Goal: Communication & Community: Answer question/provide support

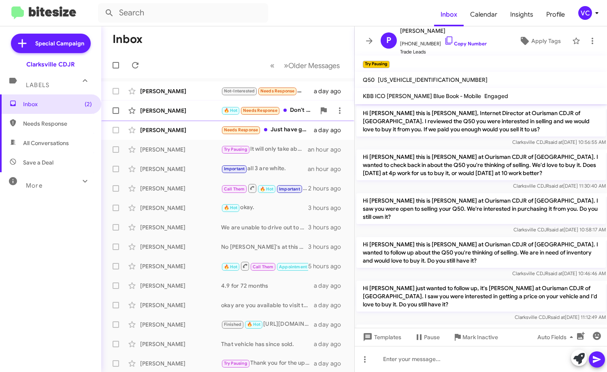
scroll to position [549, 0]
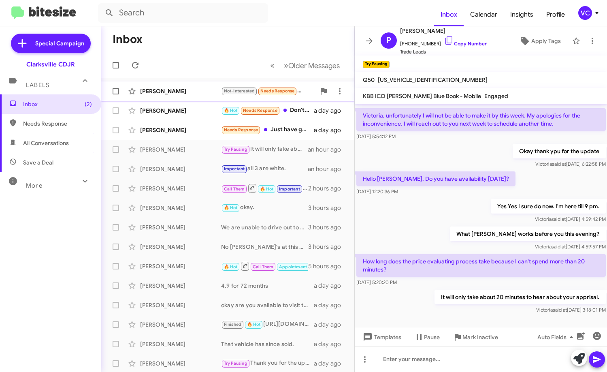
click at [179, 96] on div "[PERSON_NAME] Not-Interested Needs Response how much would i need down without …" at bounding box center [228, 91] width 240 height 16
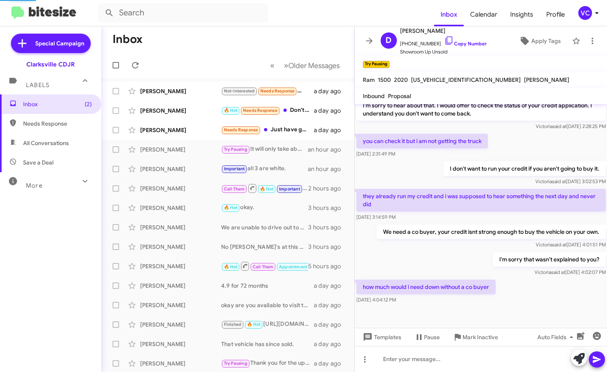
scroll to position [146, 0]
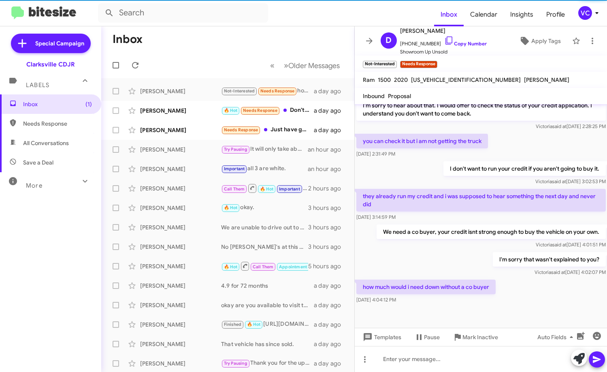
click at [514, 299] on div "how much would i need down without a co buyer [DATE] 4:04:12 PM" at bounding box center [481, 292] width 253 height 28
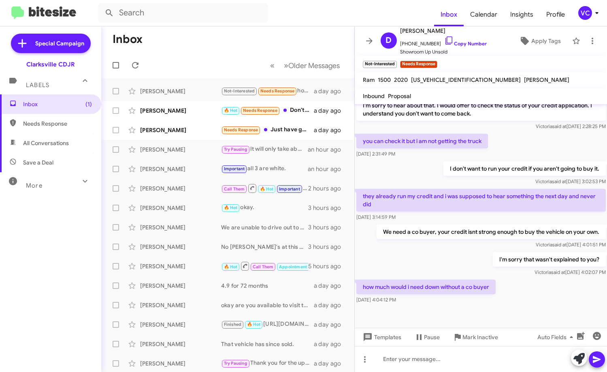
click at [426, 261] on div "I'm sorry that wasn't explained to you? [PERSON_NAME] said at [DATE] 4:02:07 PM" at bounding box center [481, 264] width 253 height 28
click at [562, 297] on div "how much would i need down without a co buyer [DATE] 4:04:12 PM" at bounding box center [481, 292] width 253 height 28
click at [495, 260] on p "I'm sorry that wasn't explained to you?" at bounding box center [549, 259] width 113 height 15
click at [567, 312] on div at bounding box center [481, 317] width 253 height 22
drag, startPoint x: 393, startPoint y: 254, endPoint x: 411, endPoint y: 267, distance: 22.3
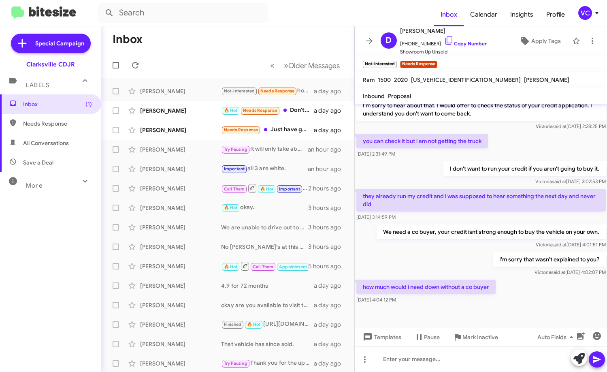
click at [397, 256] on div "I'm sorry that wasn't explained to you? [PERSON_NAME] said at [DATE] 4:02:07 PM" at bounding box center [481, 264] width 253 height 28
click at [520, 290] on div "how much would i need down without a co buyer [DATE] 4:04:12 PM" at bounding box center [481, 292] width 253 height 28
drag, startPoint x: 466, startPoint y: 257, endPoint x: 472, endPoint y: 261, distance: 7.0
click at [468, 259] on div "I'm sorry that wasn't explained to you? [PERSON_NAME] said at [DATE] 4:02:07 PM" at bounding box center [481, 264] width 253 height 28
click at [566, 288] on div "how much would i need down without a co buyer [DATE] 4:04:12 PM" at bounding box center [481, 292] width 253 height 28
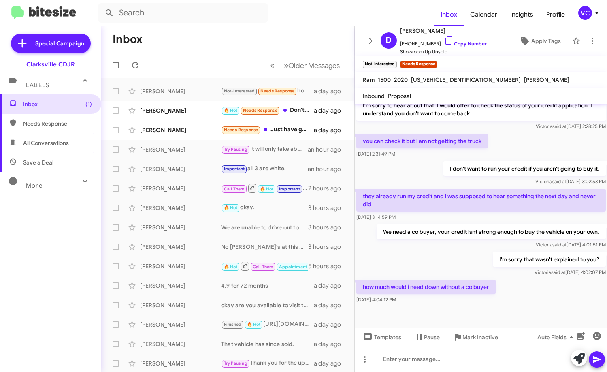
click at [447, 267] on div "I'm sorry that wasn't explained to you? [PERSON_NAME] said at [DATE] 4:02:07 PM" at bounding box center [481, 264] width 253 height 28
click at [535, 281] on div "how much would i need down without a co buyer [DATE] 4:04:12 PM" at bounding box center [481, 292] width 253 height 28
click at [478, 260] on div "I'm sorry that wasn't explained to you? [PERSON_NAME] said at [DATE] 4:02:07 PM" at bounding box center [481, 264] width 253 height 28
click at [500, 290] on div "how much would i need down without a co buyer [DATE] 4:04:12 PM" at bounding box center [481, 292] width 253 height 28
click at [478, 43] on link "Copy Number" at bounding box center [466, 44] width 43 height 6
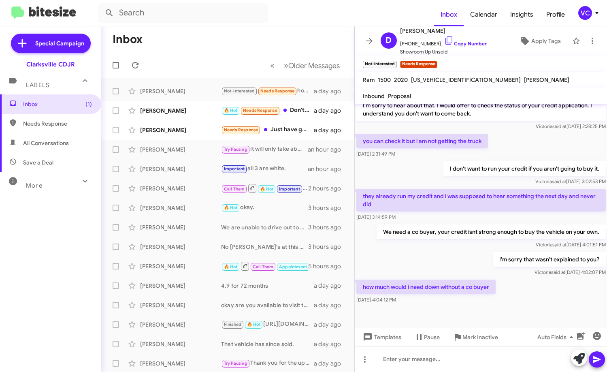
click at [459, 266] on div "I'm sorry that wasn't explained to you? [PERSON_NAME] said at [DATE] 4:02:07 PM" at bounding box center [481, 264] width 253 height 28
click at [547, 291] on div "how much would i need down without a co buyer [DATE] 4:04:12 PM" at bounding box center [481, 292] width 253 height 28
drag, startPoint x: 448, startPoint y: 319, endPoint x: 455, endPoint y: 296, distance: 23.7
click at [449, 319] on mat-tooltip-component "Pause Conversation" at bounding box center [421, 318] width 55 height 24
click at [467, 250] on div "We need a co buyer, your credit isnt strong enough to buy the vehicle on your o…" at bounding box center [481, 237] width 253 height 28
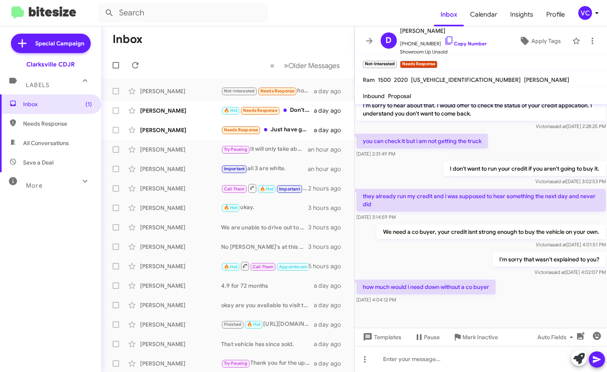
click at [544, 298] on div "how much would i need down without a co buyer [DATE] 4:04:12 PM" at bounding box center [481, 292] width 253 height 28
click at [481, 268] on div "I'm sorry that wasn't explained to you? [PERSON_NAME] said at [DATE] 4:02:07 PM" at bounding box center [481, 264] width 253 height 28
click at [457, 263] on div "I'm sorry that wasn't explained to you? [PERSON_NAME] said at [DATE] 4:02:07 PM" at bounding box center [481, 264] width 253 height 28
click at [442, 79] on span "[US_VEHICLE_IDENTIFICATION_NUMBER]" at bounding box center [466, 79] width 110 height 7
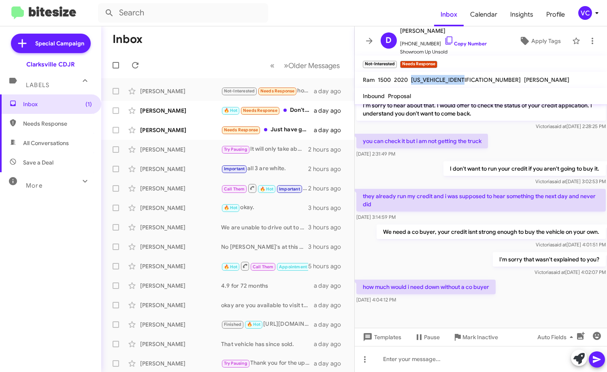
copy span "[US_VEHICLE_IDENTIFICATION_NUMBER]"
click at [466, 42] on link "Copy Number" at bounding box center [466, 44] width 43 height 6
copy span "[US_VEHICLE_IDENTIFICATION_NUMBER]"
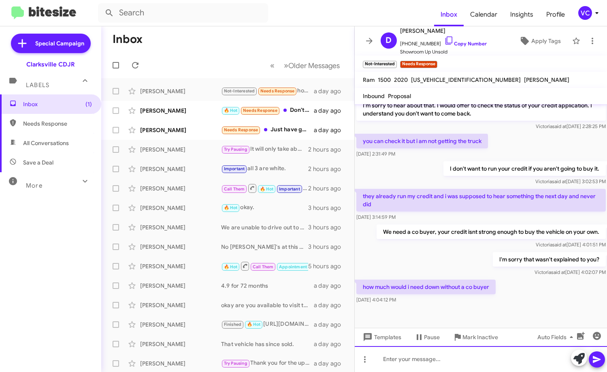
click at [446, 360] on div at bounding box center [481, 359] width 253 height 26
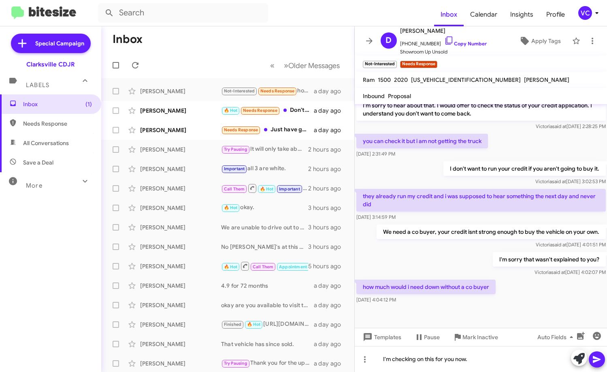
click at [595, 358] on icon at bounding box center [597, 359] width 8 height 7
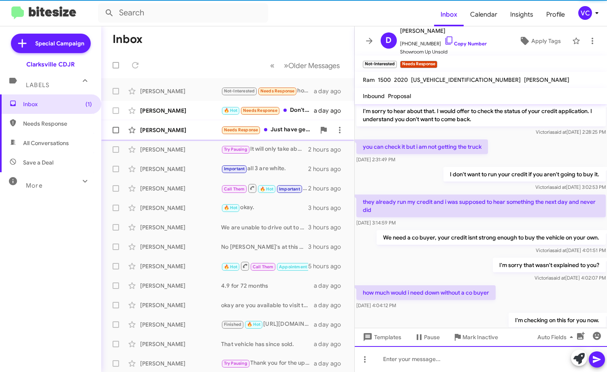
scroll to position [175, 0]
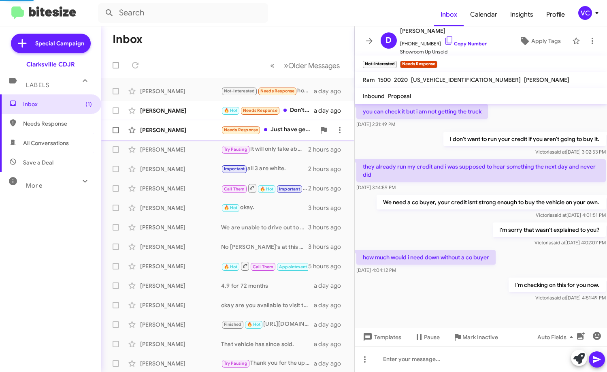
click at [192, 131] on div "[PERSON_NAME]" at bounding box center [180, 130] width 81 height 8
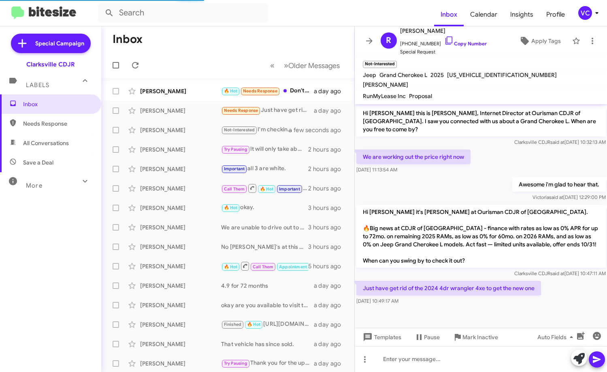
click at [495, 307] on div at bounding box center [481, 312] width 253 height 10
click at [557, 307] on div at bounding box center [481, 312] width 253 height 10
click at [580, 290] on div "Just have get rid of the 2024 4dr wrangler 4xe to get the new one [DATE] 10:49:…" at bounding box center [481, 293] width 253 height 28
click at [578, 290] on div "Just have get rid of the 2024 4dr wrangler 4xe to get the new one [DATE] 10:49:…" at bounding box center [481, 293] width 253 height 28
click at [550, 203] on div "Hi [PERSON_NAME] it's [PERSON_NAME] at Ourisman CDJR of [GEOGRAPHIC_DATA]. 🔥Big…" at bounding box center [481, 241] width 253 height 76
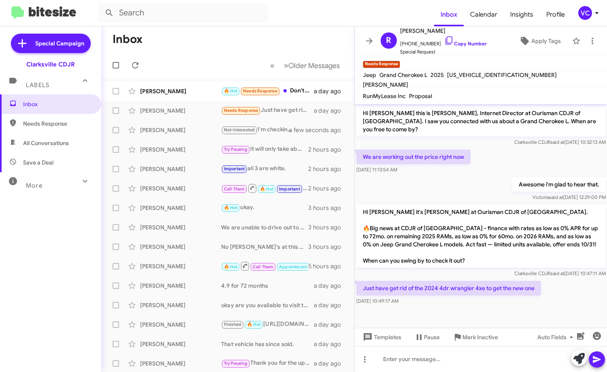
click at [485, 307] on div at bounding box center [481, 312] width 253 height 10
click at [558, 307] on div at bounding box center [481, 312] width 253 height 10
click at [560, 291] on div "Just have get rid of the 2024 4dr wrangler 4xe to get the new one [DATE] 10:49:…" at bounding box center [481, 293] width 253 height 28
click at [445, 364] on div at bounding box center [481, 359] width 253 height 26
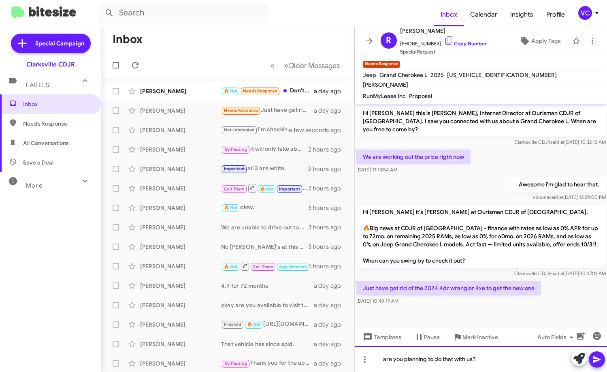
click at [495, 355] on div "are you planning to do that with us?" at bounding box center [481, 359] width 253 height 26
click at [385, 361] on div "are you planning to do that with us?" at bounding box center [481, 359] width 253 height 26
click at [599, 357] on icon at bounding box center [597, 360] width 10 height 10
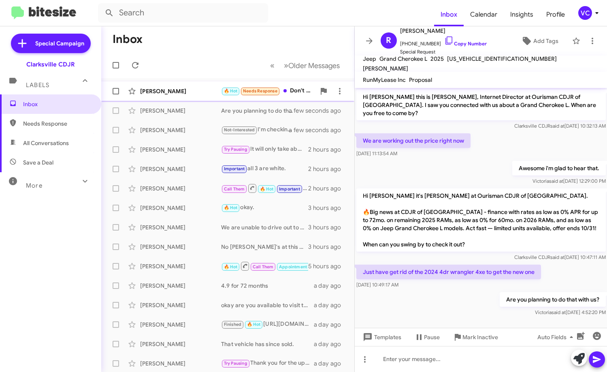
click at [191, 94] on div "[PERSON_NAME]" at bounding box center [180, 91] width 81 height 8
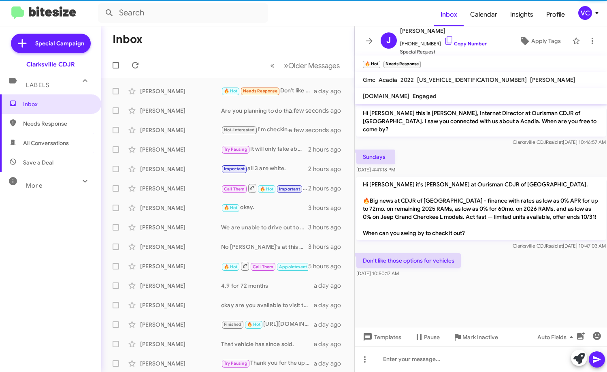
drag, startPoint x: 467, startPoint y: 283, endPoint x: 501, endPoint y: 275, distance: 34.6
click at [468, 283] on cdk-virtual-scroll-viewport "Hi [PERSON_NAME] this is [PERSON_NAME], Internet Director at Ourisman CDJR of […" at bounding box center [481, 216] width 253 height 224
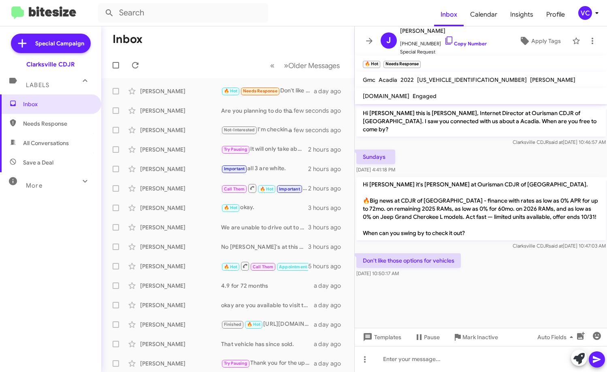
click at [513, 266] on div "Don't like those options for vehicles [DATE] 10:50:17 AM" at bounding box center [481, 266] width 253 height 28
click at [517, 264] on div "Don't like those options for vehicles [DATE] 10:50:17 AM" at bounding box center [481, 266] width 253 height 28
click at [519, 263] on div "Don't like those options for vehicles [DATE] 10:50:17 AM" at bounding box center [481, 266] width 253 height 28
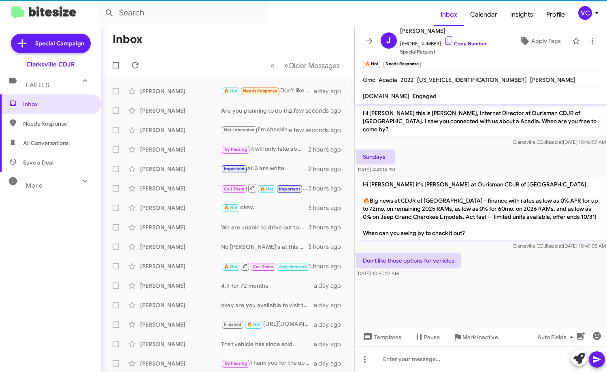
click at [520, 118] on p "Hi [PERSON_NAME] this is [PERSON_NAME], Internet Director at Ourisman CDJR of […" at bounding box center [482, 121] width 250 height 31
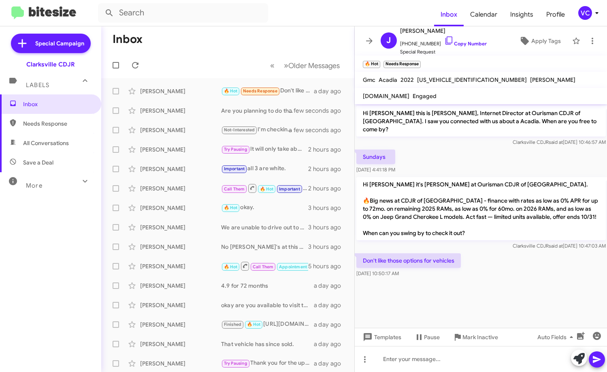
click at [511, 289] on cdk-virtual-scroll-viewport "Hi [PERSON_NAME] this is [PERSON_NAME], Internet Director at Ourisman CDJR of […" at bounding box center [481, 216] width 253 height 224
click at [512, 293] on cdk-virtual-scroll-viewport "Hi [PERSON_NAME] this is [PERSON_NAME], Internet Director at Ourisman CDJR of […" at bounding box center [481, 216] width 253 height 224
click at [491, 306] on cdk-virtual-scroll-viewport "Hi [PERSON_NAME] this is [PERSON_NAME], Internet Director at Ourisman CDJR of […" at bounding box center [481, 216] width 253 height 224
click at [468, 314] on cdk-virtual-scroll-viewport "Hi [PERSON_NAME] this is [PERSON_NAME], Internet Director at Ourisman CDJR of […" at bounding box center [481, 216] width 253 height 224
click at [405, 361] on div at bounding box center [481, 359] width 253 height 26
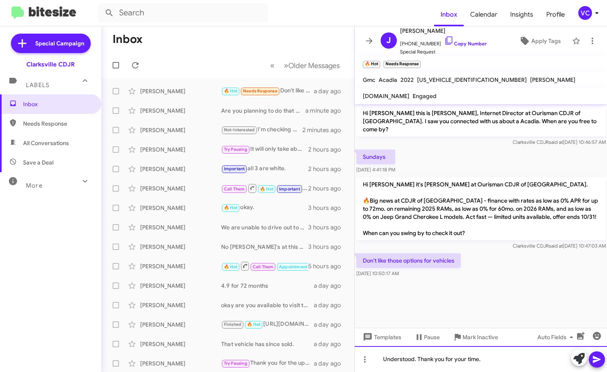
click at [494, 362] on div "Understood. Thank you for your time." at bounding box center [481, 359] width 253 height 26
click at [605, 358] on button at bounding box center [597, 359] width 16 height 16
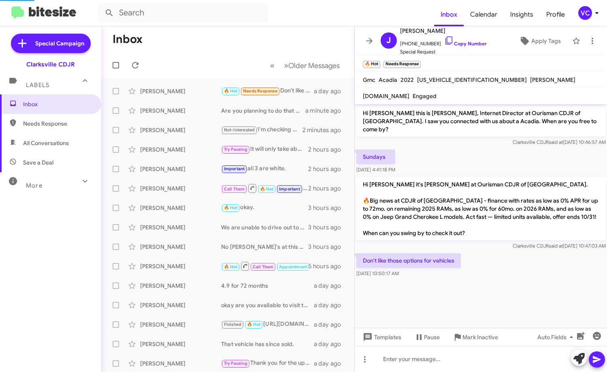
click at [566, 270] on div "Don't like those options for vehicles [DATE] 10:50:17 AM" at bounding box center [481, 266] width 253 height 28
click at [560, 181] on p "Hi [PERSON_NAME] it's [PERSON_NAME] at Ourisman CDJR of [GEOGRAPHIC_DATA]. 🔥Big…" at bounding box center [482, 208] width 250 height 63
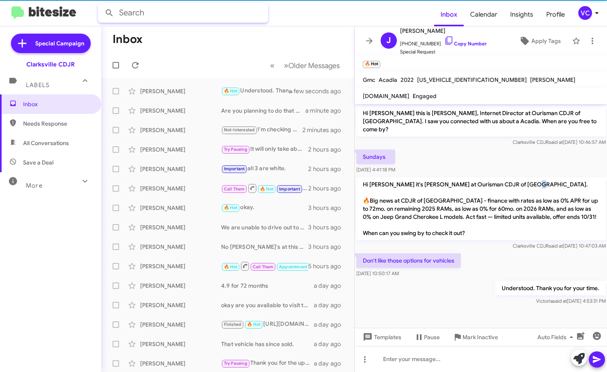
click at [265, 22] on input "text" at bounding box center [183, 12] width 170 height 19
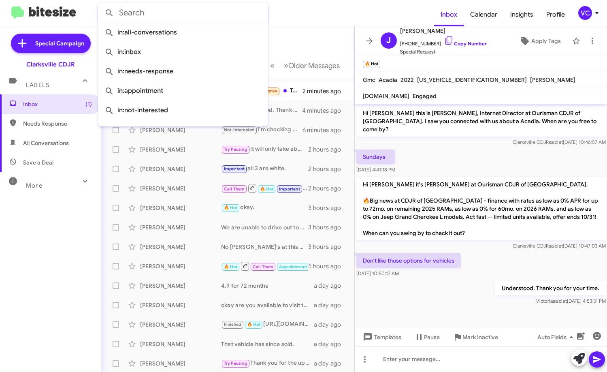
drag, startPoint x: 463, startPoint y: 301, endPoint x: 484, endPoint y: 260, distance: 45.7
click at [463, 307] on div at bounding box center [481, 312] width 253 height 10
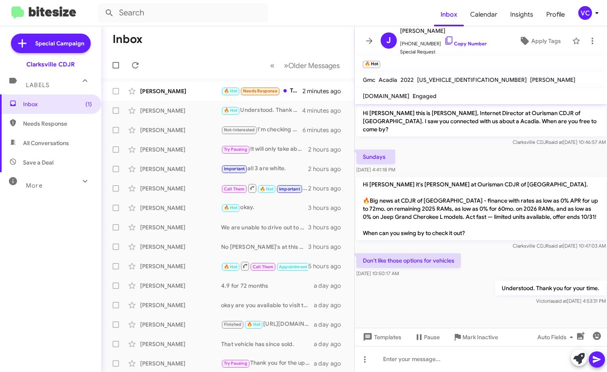
click at [488, 253] on div "Don't like those options for vehicles [DATE] 10:50:17 AM" at bounding box center [481, 266] width 253 height 28
click at [477, 286] on div "Understood. Thank you for your time. [PERSON_NAME] said at [DATE] 4:53:31 PM" at bounding box center [481, 293] width 253 height 28
click at [491, 256] on div "Don't like those options for vehicles [DATE] 10:50:17 AM" at bounding box center [481, 266] width 253 height 28
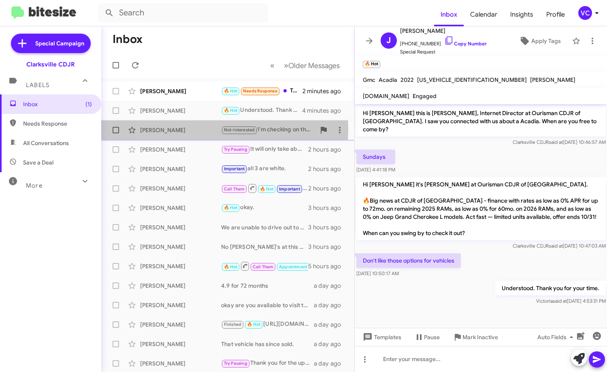
click at [190, 130] on div "[PERSON_NAME]" at bounding box center [180, 130] width 81 height 8
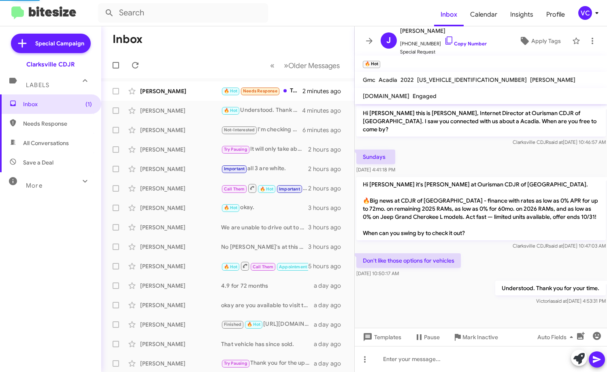
scroll to position [175, 0]
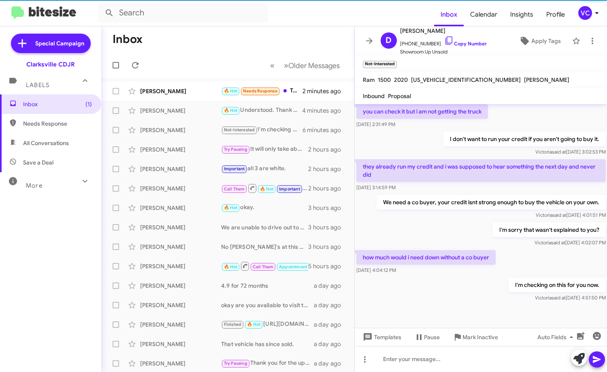
click at [485, 272] on div "[DATE] 4:04:12 PM" at bounding box center [426, 270] width 139 height 8
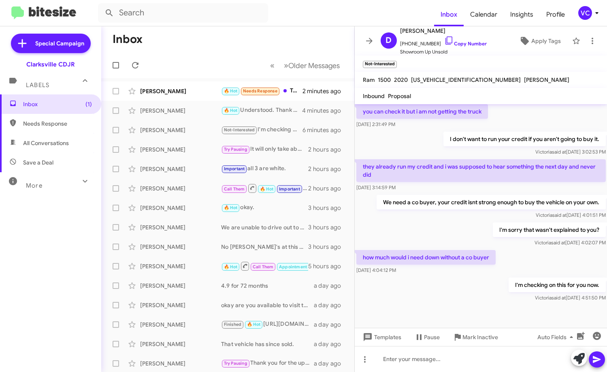
click at [530, 257] on div "how much would i need down without a co buyer [DATE] 4:04:12 PM" at bounding box center [481, 262] width 253 height 28
click at [469, 296] on div "I'm checking on this for you now. [PERSON_NAME] said at [DATE] 4:51:50 PM" at bounding box center [481, 290] width 253 height 28
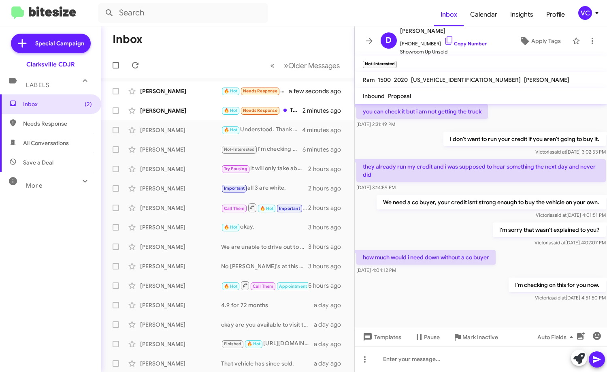
click at [469, 298] on div "I'm checking on this for you now. [PERSON_NAME] said at [DATE] 4:51:50 PM" at bounding box center [481, 290] width 253 height 28
click at [532, 257] on div "how much would i need down without a co buyer [DATE] 4:04:12 PM" at bounding box center [481, 262] width 253 height 28
drag, startPoint x: 461, startPoint y: 297, endPoint x: 431, endPoint y: 350, distance: 61.3
click at [461, 298] on div "I'm checking on this for you now. [PERSON_NAME] said at [DATE] 4:51:50 PM" at bounding box center [481, 290] width 253 height 28
click at [428, 364] on div at bounding box center [481, 359] width 253 height 26
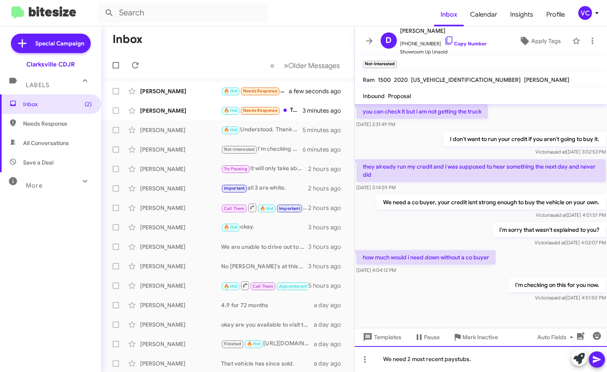
click at [497, 361] on div "We need 2 most recent paystubs." at bounding box center [481, 359] width 253 height 26
click at [601, 359] on icon at bounding box center [597, 360] width 10 height 10
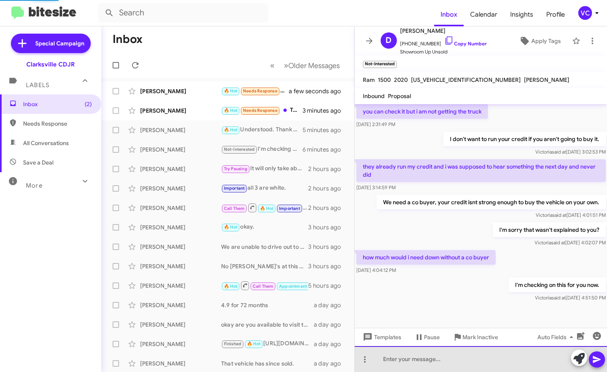
click at [488, 360] on div at bounding box center [481, 359] width 253 height 26
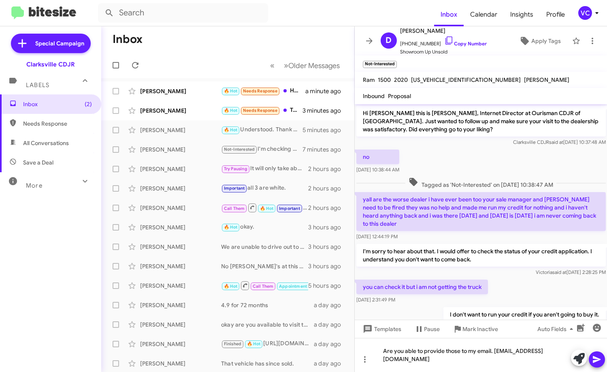
click at [594, 359] on icon at bounding box center [597, 360] width 10 height 10
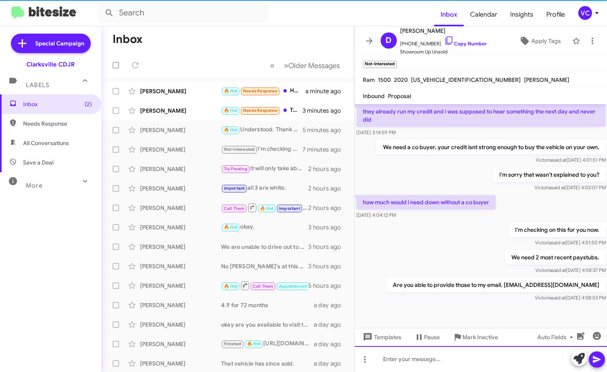
scroll to position [235, 0]
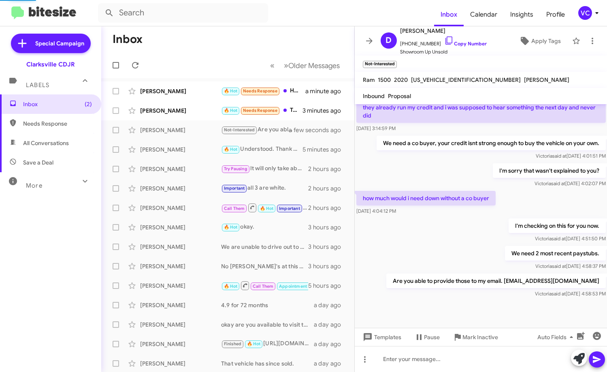
drag, startPoint x: 445, startPoint y: 242, endPoint x: 445, endPoint y: 273, distance: 31.2
click at [445, 242] on div "I'm checking on this for you now. [PERSON_NAME] said at [DATE] 4:51:50 PM" at bounding box center [481, 231] width 253 height 28
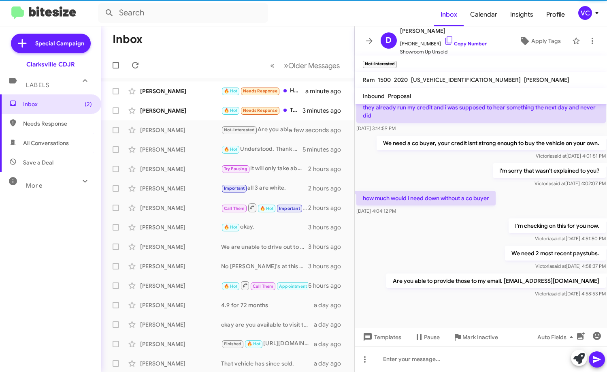
click at [458, 314] on div at bounding box center [481, 313] width 253 height 28
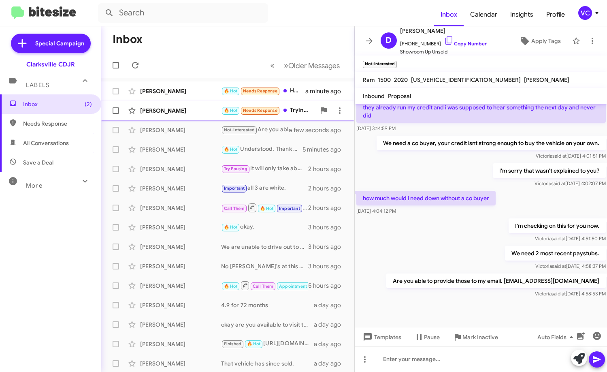
click at [185, 104] on div "[PERSON_NAME] 🔥 Hot Needs Response Trying to 3 minutes ago" at bounding box center [228, 111] width 240 height 16
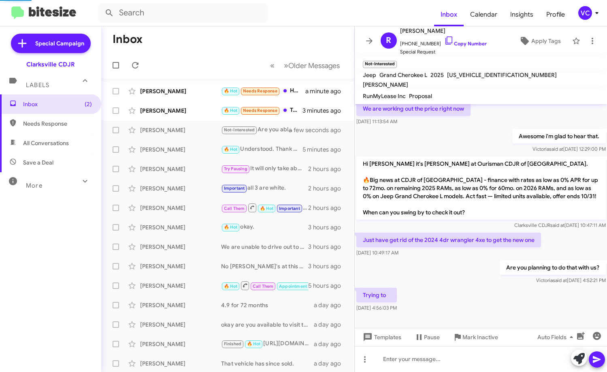
scroll to position [40, 0]
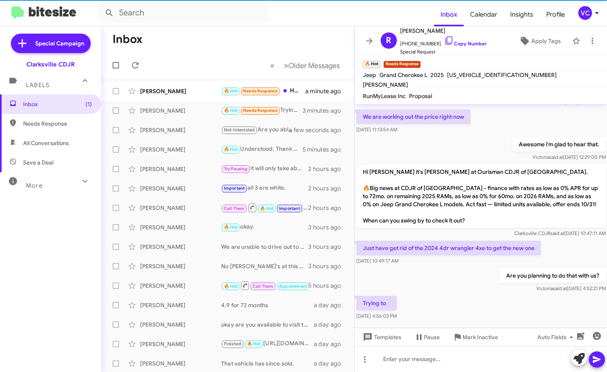
click at [397, 296] on p "Trying to" at bounding box center [377, 303] width 41 height 15
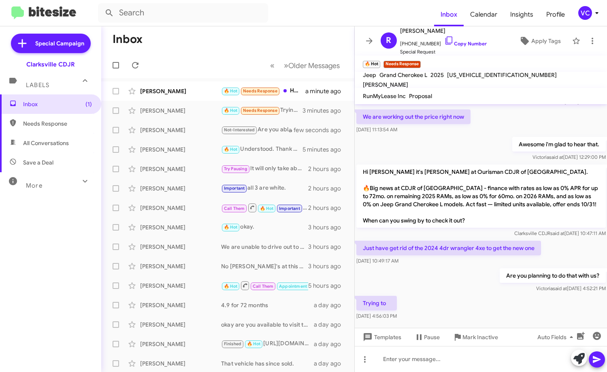
click at [467, 301] on div "Trying to [DATE] 4:56:03 PM" at bounding box center [481, 308] width 253 height 28
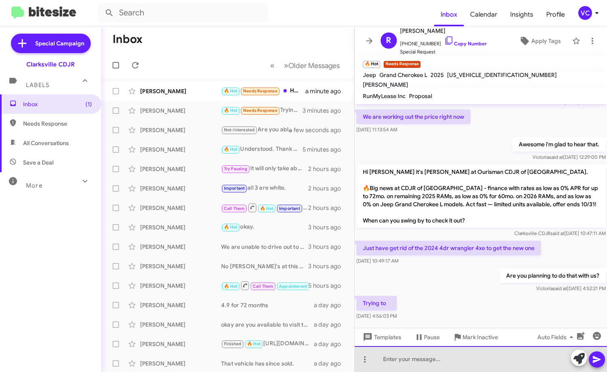
click at [434, 364] on div at bounding box center [481, 359] width 253 height 26
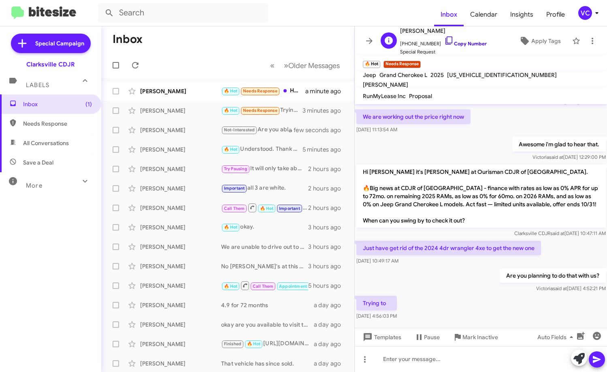
click at [455, 43] on link "Copy Number" at bounding box center [466, 44] width 43 height 6
click at [473, 295] on div "Trying to [DATE] 4:56:03 PM" at bounding box center [481, 308] width 253 height 28
click at [444, 267] on div "Are you planning to do that with us? [PERSON_NAME] said at [DATE] 4:52:21 PM" at bounding box center [481, 281] width 253 height 28
click at [480, 269] on div "Are you planning to do that with us? [PERSON_NAME] said at [DATE] 4:52:21 PM" at bounding box center [481, 281] width 253 height 28
drag, startPoint x: 359, startPoint y: 234, endPoint x: 415, endPoint y: 257, distance: 59.8
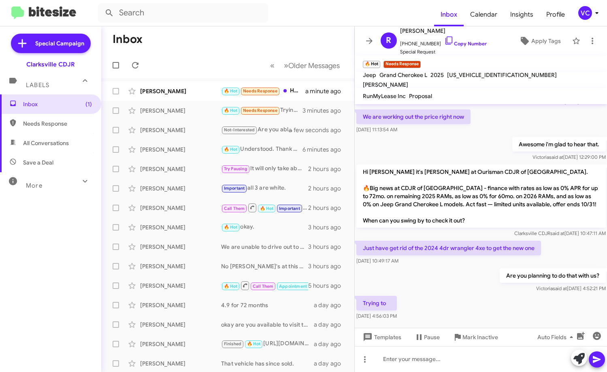
click at [415, 257] on div "Just have get rid of the 2024 4dr wrangler 4xe to get the new one [DATE] 10:49:…" at bounding box center [481, 253] width 253 height 28
copy div "Just have get rid of the 2024 4dr wrangler 4xe to get the new one [DATE] 10:49:…"
click at [402, 368] on div at bounding box center [481, 359] width 253 height 26
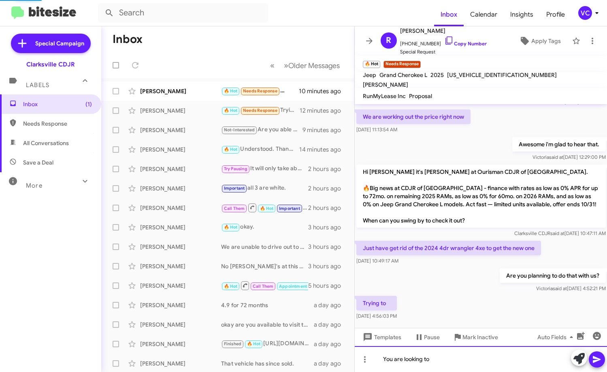
scroll to position [99, 0]
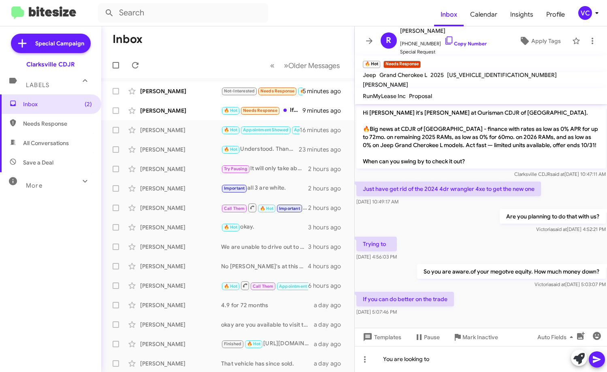
click at [512, 226] on div "Are you planning to do that with us? [PERSON_NAME] said at [DATE] 4:52:21 PM" at bounding box center [481, 221] width 253 height 28
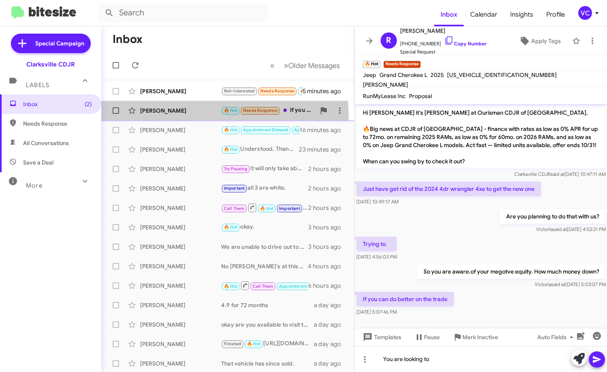
click at [166, 116] on div "[PERSON_NAME] 🔥 Hot Needs Response If you can do better on the trade 9 minutes …" at bounding box center [228, 111] width 240 height 16
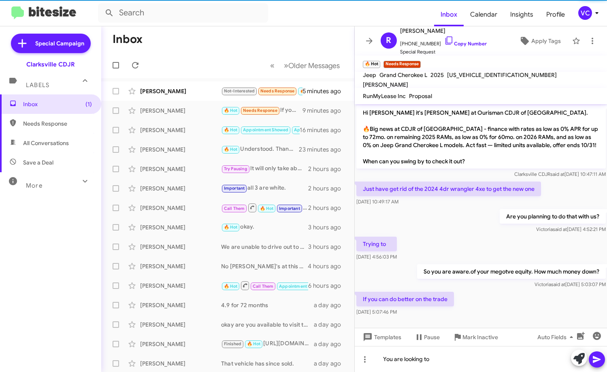
click at [468, 235] on div "Trying to [DATE] 4:56:03 PM" at bounding box center [481, 249] width 253 height 28
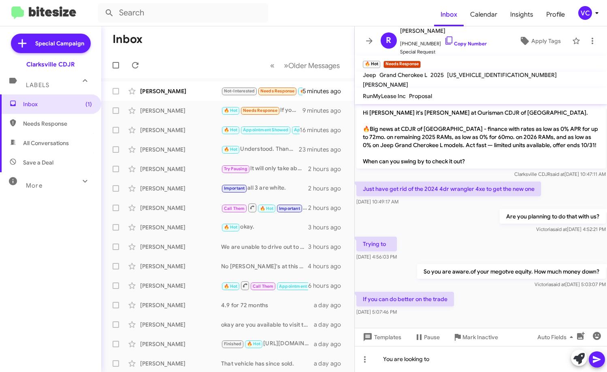
click at [535, 302] on div "If you can do better on the trade [DATE] 5:07:46 PM" at bounding box center [481, 304] width 253 height 28
click at [488, 218] on div "Are you planning to do that with us? [PERSON_NAME] said at [DATE] 4:52:21 PM" at bounding box center [481, 221] width 253 height 28
click at [510, 318] on div at bounding box center [481, 327] width 253 height 18
click at [483, 235] on div "Trying to [DATE] 4:56:03 PM" at bounding box center [481, 249] width 253 height 28
click at [482, 238] on div "Trying to [DATE] 4:56:03 PM" at bounding box center [481, 249] width 253 height 28
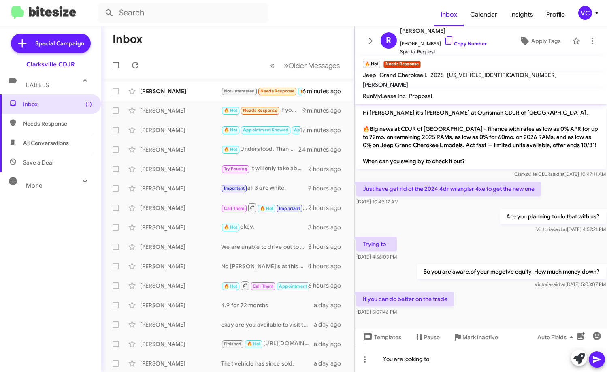
click at [503, 293] on div "If you can do better on the trade [DATE] 5:07:46 PM" at bounding box center [481, 304] width 253 height 28
click at [504, 293] on div "If you can do better on the trade [DATE] 5:07:46 PM" at bounding box center [481, 304] width 253 height 28
click at [491, 219] on div "Are you planning to do that with us? [PERSON_NAME] said at [DATE] 4:52:21 PM" at bounding box center [481, 221] width 253 height 28
drag, startPoint x: 480, startPoint y: 312, endPoint x: 499, endPoint y: 257, distance: 57.8
click at [480, 318] on div at bounding box center [481, 327] width 253 height 18
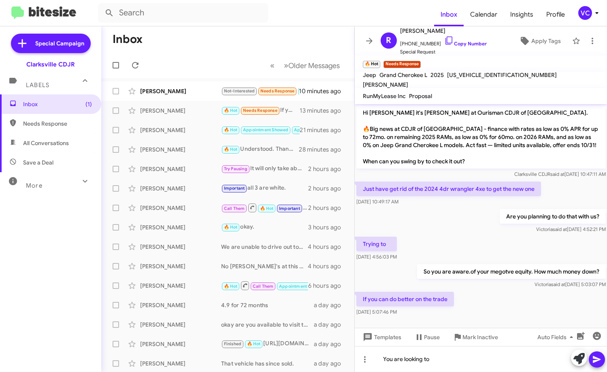
click at [502, 217] on div "Are you planning to do that with us? [PERSON_NAME] said at [DATE] 4:52:21 PM" at bounding box center [553, 221] width 106 height 24
click at [507, 298] on div "If you can do better on the trade [DATE] 5:07:46 PM" at bounding box center [481, 304] width 253 height 28
click at [511, 214] on p "Are you planning to do that with us?" at bounding box center [553, 216] width 106 height 15
click at [524, 307] on div "If you can do better on the trade [DATE] 5:07:46 PM" at bounding box center [481, 304] width 253 height 28
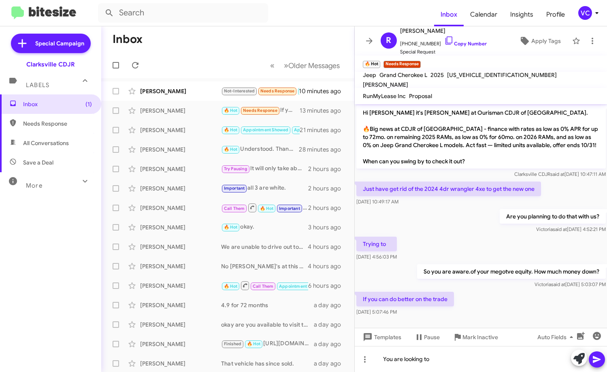
click at [483, 299] on div "If you can do better on the trade [DATE] 5:07:46 PM" at bounding box center [481, 304] width 253 height 28
click at [490, 239] on div "Trying to [DATE] 4:56:03 PM" at bounding box center [481, 249] width 253 height 28
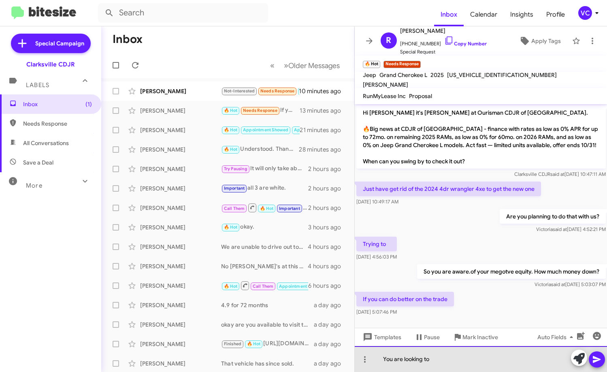
click at [451, 364] on div "You are looking to" at bounding box center [481, 359] width 253 height 26
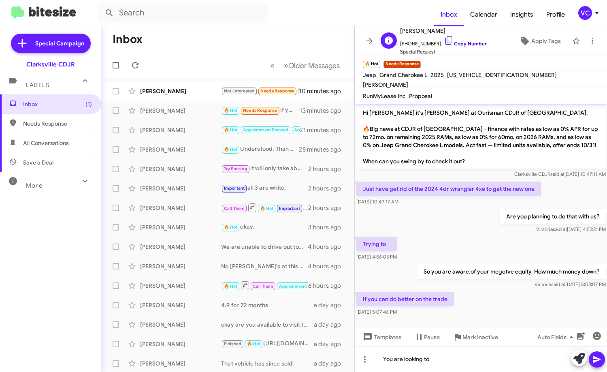
click at [472, 41] on link "Copy Number" at bounding box center [466, 44] width 43 height 6
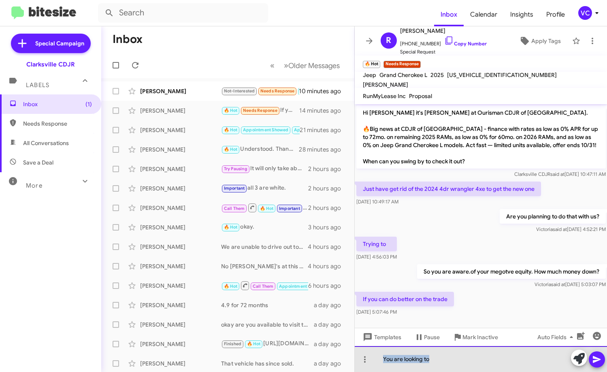
drag, startPoint x: 451, startPoint y: 360, endPoint x: 355, endPoint y: 359, distance: 96.1
click at [355, 359] on div "You are looking to" at bounding box center [481, 359] width 253 height 26
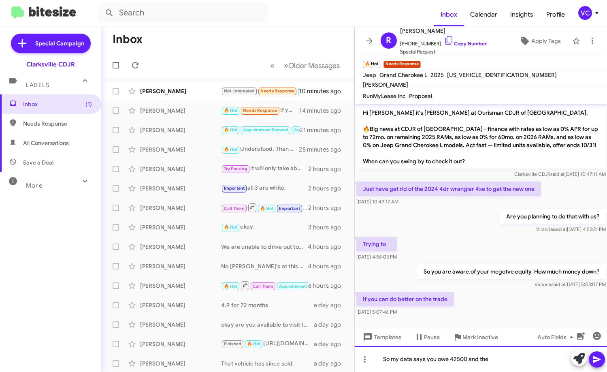
click at [502, 368] on div "So my data says you owe 42500 and the" at bounding box center [481, 359] width 253 height 26
click at [503, 366] on div "So my data says you owe 42500 and the" at bounding box center [481, 359] width 253 height 26
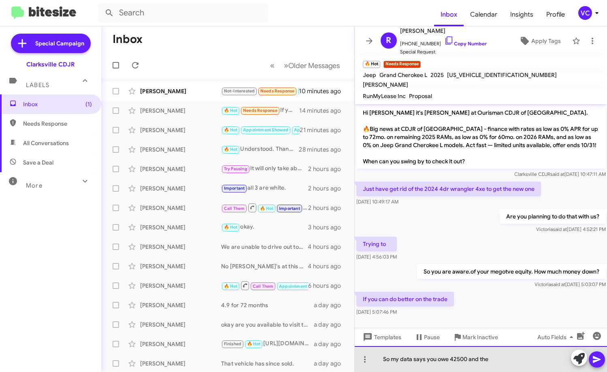
click at [503, 366] on div "So my data says you owe 42500 and the" at bounding box center [481, 359] width 253 height 26
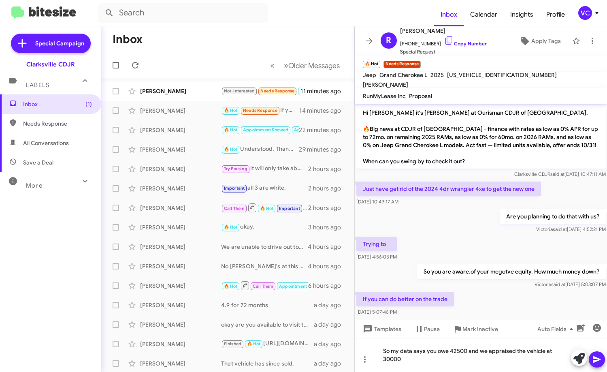
click at [600, 358] on icon at bounding box center [597, 360] width 10 height 10
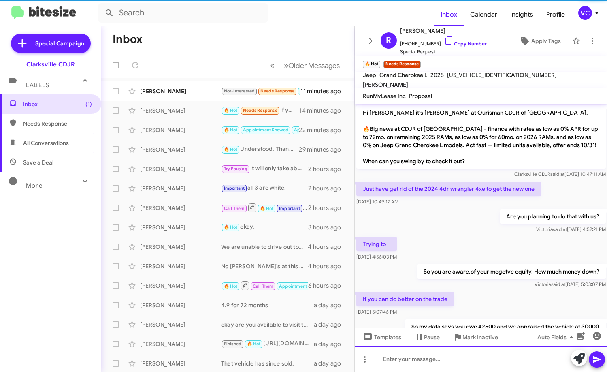
scroll to position [0, 0]
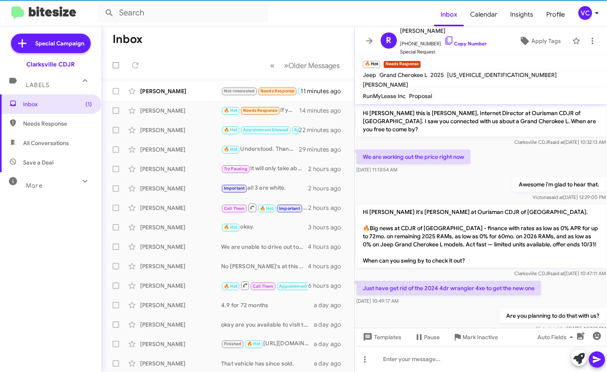
click at [506, 205] on p "Hi [PERSON_NAME] it's [PERSON_NAME] at Ourisman CDJR of [GEOGRAPHIC_DATA]. 🔥Big…" at bounding box center [482, 236] width 250 height 63
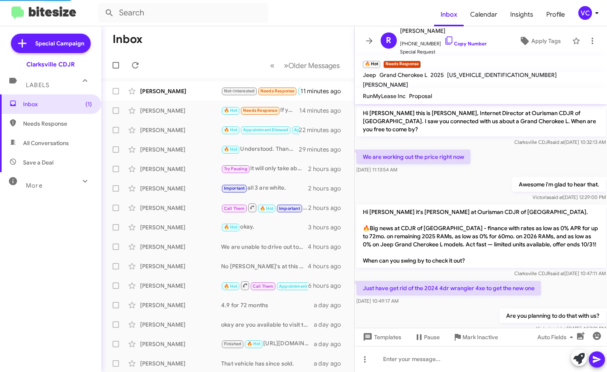
click at [446, 307] on div "Are you planning to do that with us? [PERSON_NAME] said at [DATE] 4:52:21 PM" at bounding box center [481, 321] width 253 height 28
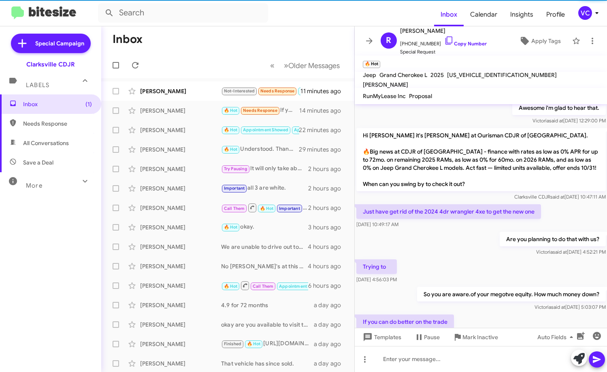
scroll to position [129, 0]
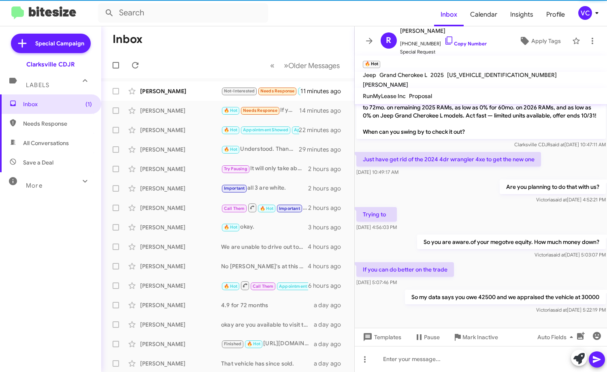
click at [475, 235] on p "So you are aware.of your megotve equity. How much money down?" at bounding box center [511, 242] width 189 height 15
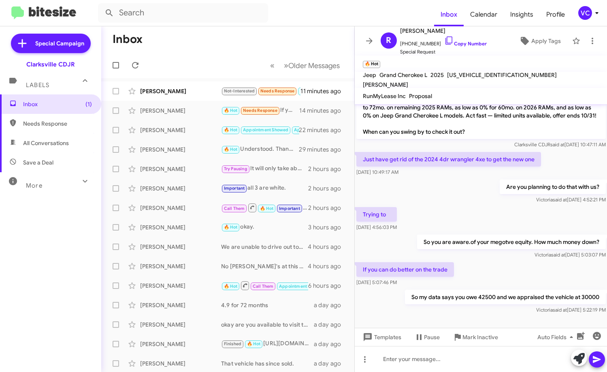
click at [491, 261] on div "If you can do better on the trade [DATE] 5:07:46 PM" at bounding box center [481, 275] width 253 height 28
click at [492, 193] on div "Are you planning to do that with us? [PERSON_NAME] said at [DATE] 4:52:21 PM" at bounding box center [481, 192] width 253 height 28
click at [401, 365] on div at bounding box center [481, 359] width 253 height 26
click at [162, 88] on div "[PERSON_NAME]" at bounding box center [180, 91] width 81 height 8
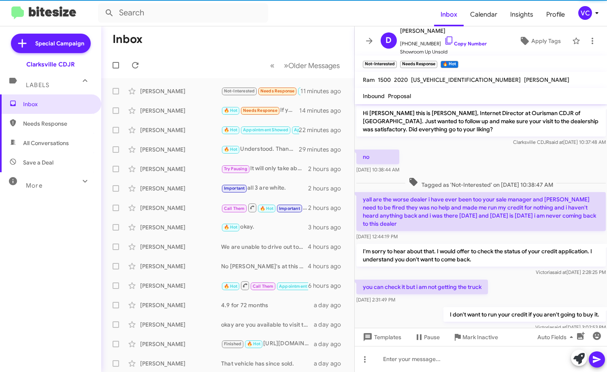
click at [473, 204] on p "yall are the worse dealer i have ever been too your sale manager and [PERSON_NA…" at bounding box center [482, 211] width 250 height 39
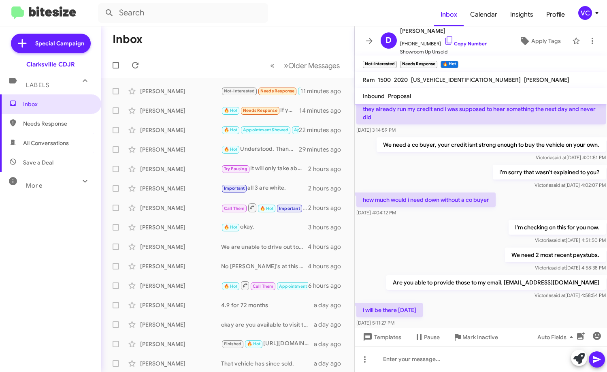
scroll to position [264, 0]
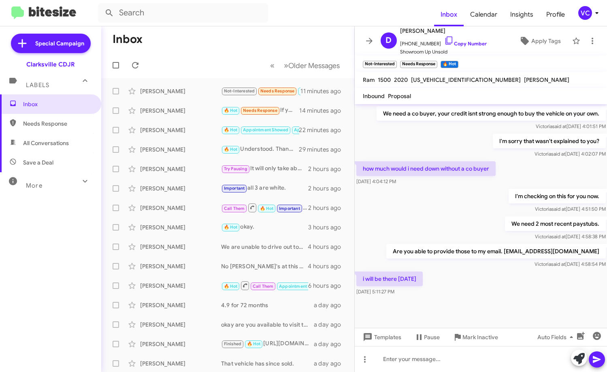
click at [454, 220] on div "We need 2 most recent paystubs. [PERSON_NAME] said at [DATE] 4:58:38 PM" at bounding box center [481, 229] width 253 height 28
click at [468, 296] on div "i will be there [DATE] 5:11:27 PM" at bounding box center [481, 284] width 253 height 28
click at [469, 297] on div "i will be there [DATE] 5:11:27 PM" at bounding box center [481, 284] width 253 height 28
click at [469, 212] on div "I'm checking on this for you now. [PERSON_NAME] said at [DATE] 4:51:50 PM" at bounding box center [481, 201] width 253 height 28
click at [480, 287] on div "i will be there [DATE] 5:11:27 PM" at bounding box center [481, 284] width 253 height 28
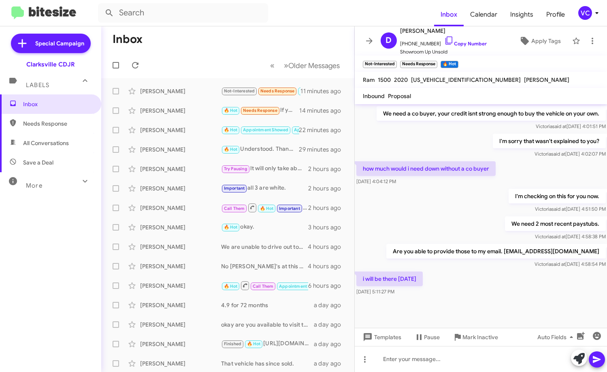
click at [480, 287] on div "i will be there [DATE] 5:11:27 PM" at bounding box center [481, 284] width 253 height 28
click at [470, 222] on div "We need 2 most recent paystubs. [PERSON_NAME] said at [DATE] 4:58:38 PM" at bounding box center [481, 229] width 253 height 28
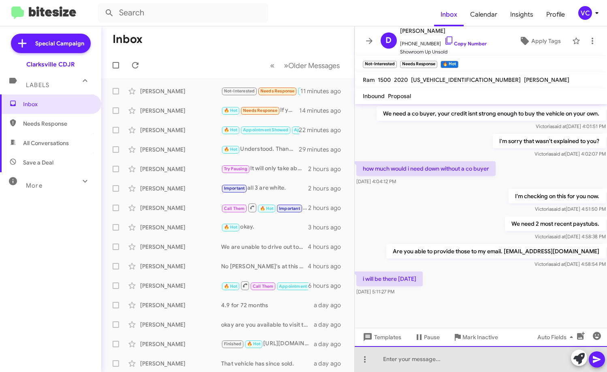
click at [413, 355] on div at bounding box center [481, 359] width 253 height 26
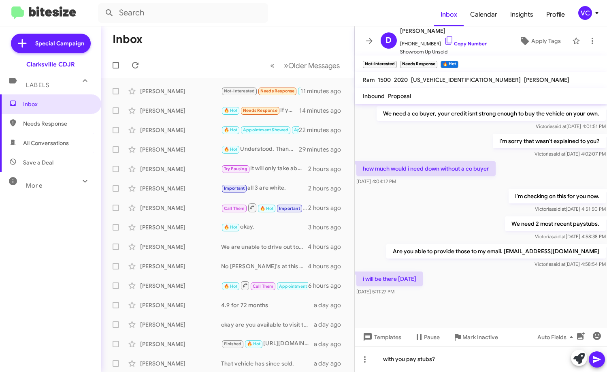
click at [602, 366] on div at bounding box center [588, 359] width 34 height 18
click at [599, 360] on icon at bounding box center [597, 359] width 8 height 7
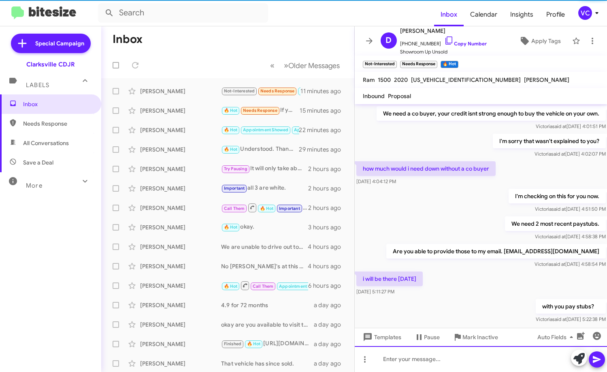
scroll to position [0, 0]
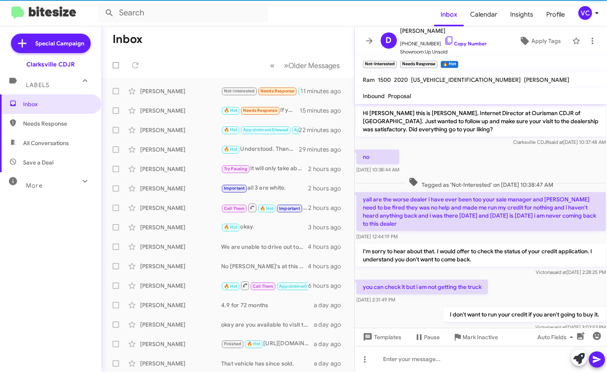
click at [493, 282] on div "you can check it but i am not getting the truck [DATE] 2:31:49 PM" at bounding box center [481, 292] width 253 height 28
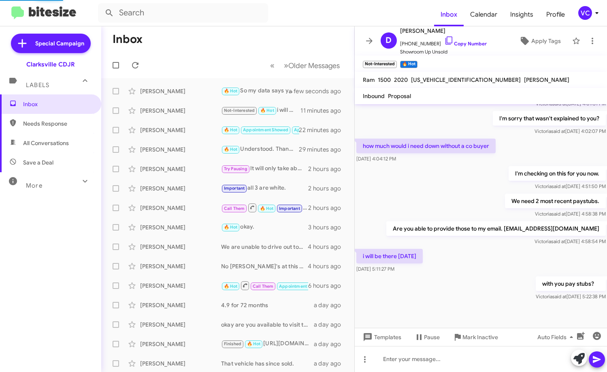
scroll to position [294, 0]
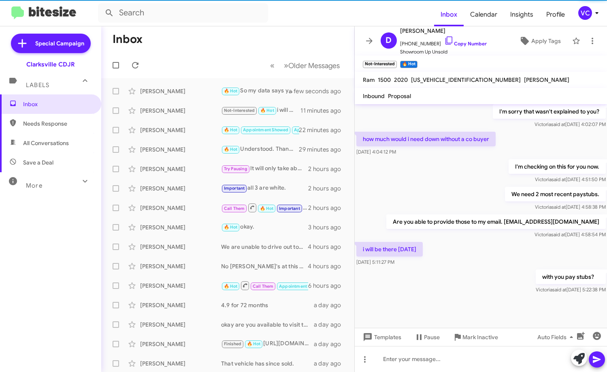
click at [446, 269] on div "with you pay stubs? [PERSON_NAME] said at [DATE] 5:22:38 PM" at bounding box center [481, 282] width 253 height 28
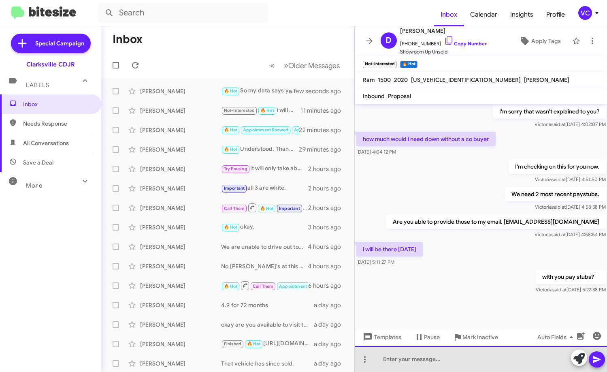
click at [396, 364] on div at bounding box center [481, 359] width 253 height 26
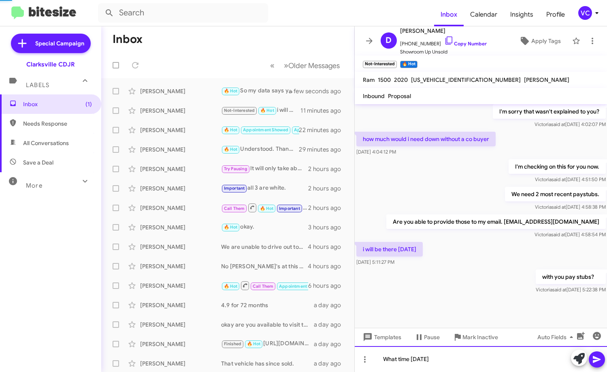
scroll to position [0, 0]
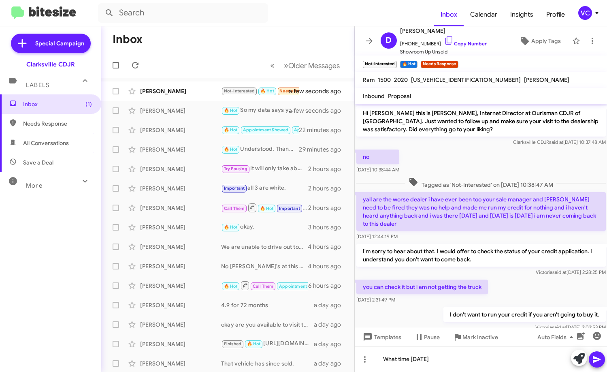
click at [497, 286] on div "you can check it but i am not getting the truck [DATE] 2:31:49 PM" at bounding box center [481, 292] width 253 height 28
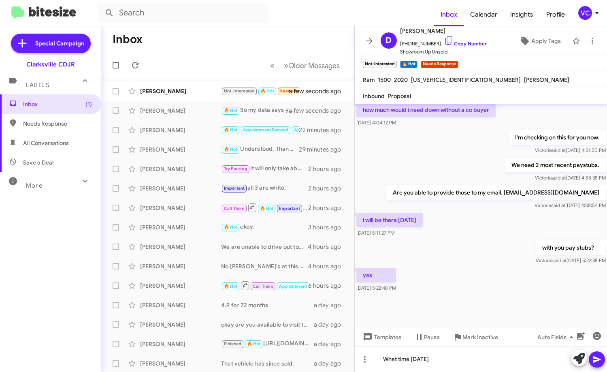
scroll to position [323, 0]
click at [491, 274] on div "yes [DATE] 5:22:48 PM" at bounding box center [481, 280] width 253 height 28
click at [490, 272] on div "yes [DATE] 5:22:48 PM" at bounding box center [481, 280] width 253 height 28
click at [473, 244] on div "with you pay stubs? [PERSON_NAME] said at [DATE] 5:22:38 PM" at bounding box center [481, 252] width 253 height 28
click at [479, 292] on div "yes [DATE] 5:22:48 PM" at bounding box center [481, 280] width 253 height 28
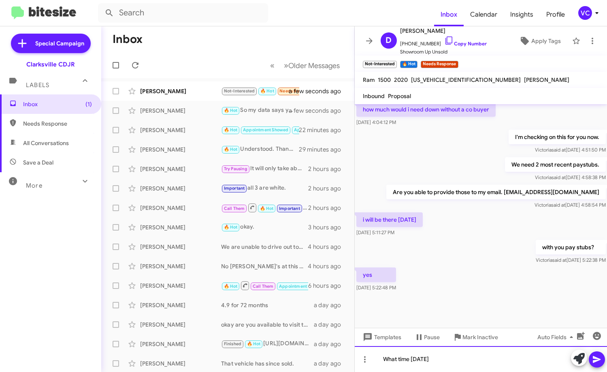
click at [467, 366] on div "What time [DATE]" at bounding box center [481, 359] width 253 height 26
click at [469, 366] on div "What time [DATE]?" at bounding box center [481, 359] width 253 height 26
click at [491, 362] on div "What time [DATE]?" at bounding box center [481, 359] width 253 height 26
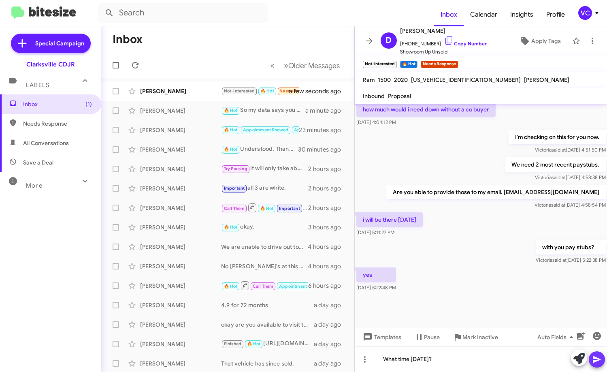
click at [599, 363] on icon at bounding box center [597, 360] width 10 height 10
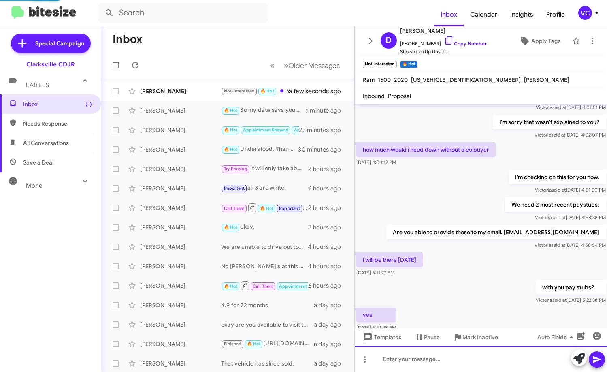
scroll to position [353, 0]
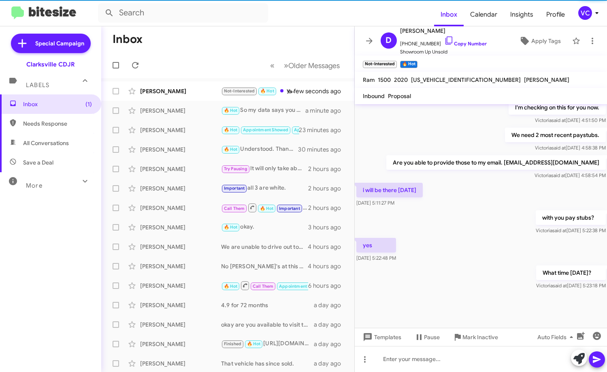
click at [473, 273] on div "What time [DATE]? [PERSON_NAME] said at [DATE] 5:23:18 PM" at bounding box center [481, 278] width 253 height 28
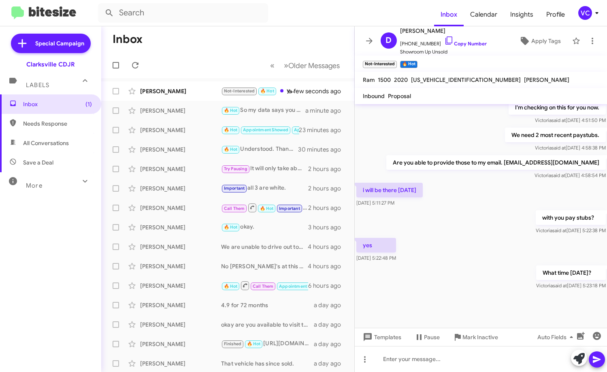
click at [190, 34] on mat-toolbar-row "Inbox" at bounding box center [227, 39] width 253 height 26
click at [138, 62] on icon at bounding box center [135, 65] width 10 height 10
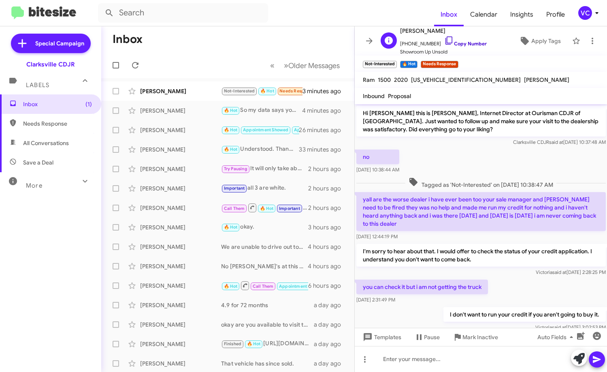
click at [466, 43] on link "Copy Number" at bounding box center [466, 44] width 43 height 6
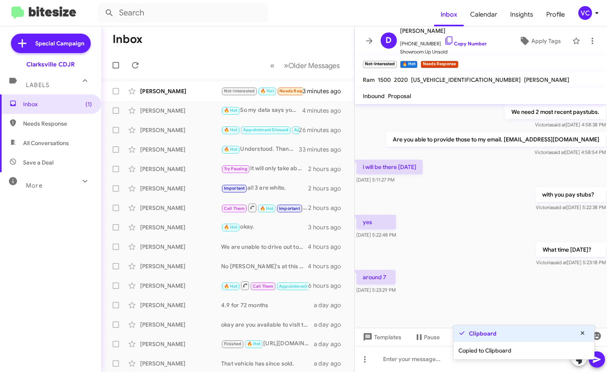
scroll to position [383, 0]
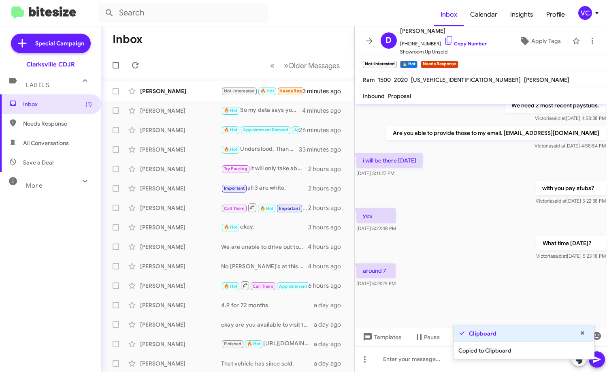
click at [465, 250] on div "What time [DATE]? [PERSON_NAME] said at [DATE] 5:23:18 PM" at bounding box center [481, 248] width 253 height 28
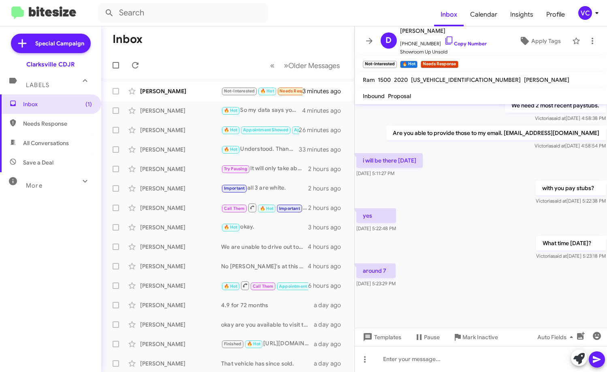
click at [509, 279] on div "around 7 [DATE] 5:23:29 PM" at bounding box center [481, 276] width 253 height 28
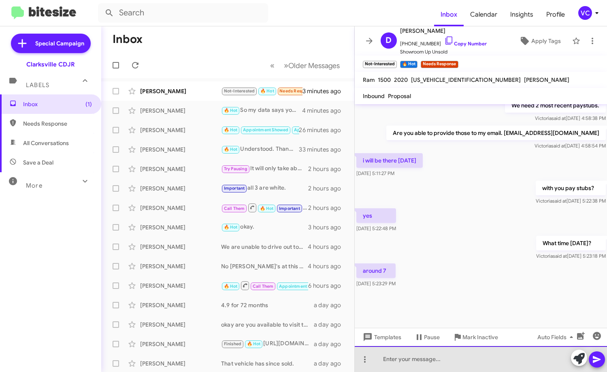
click at [477, 363] on div at bounding box center [481, 359] width 253 height 26
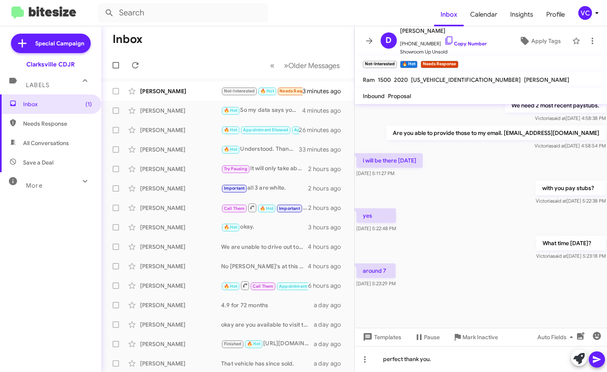
click at [598, 364] on icon at bounding box center [597, 360] width 10 height 10
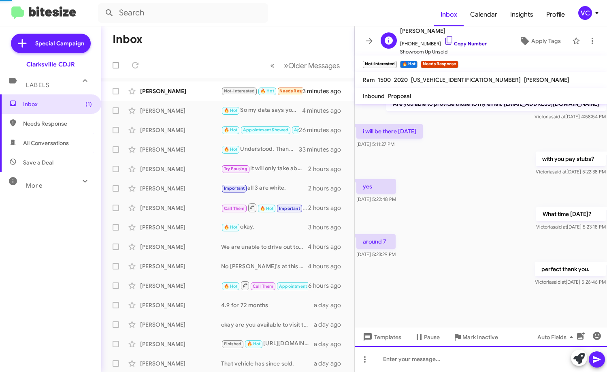
scroll to position [412, 0]
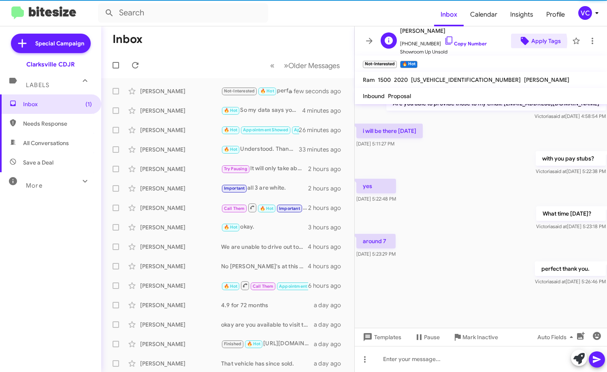
click at [532, 42] on span "Apply Tags" at bounding box center [547, 41] width 30 height 15
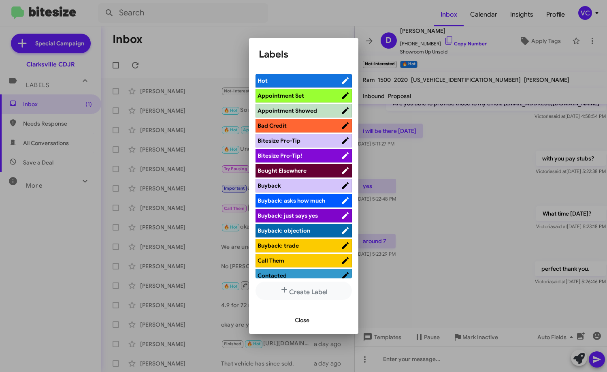
click at [319, 96] on span "Appointment Set" at bounding box center [299, 96] width 83 height 8
click at [307, 319] on span "Close" at bounding box center [302, 320] width 15 height 15
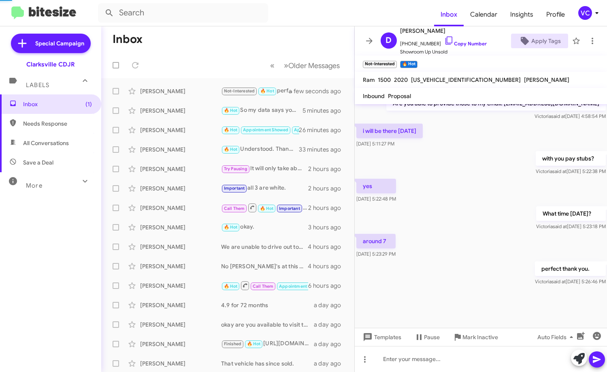
click at [478, 220] on div "What time [DATE]? [PERSON_NAME] said at [DATE] 5:23:18 PM" at bounding box center [481, 219] width 253 height 28
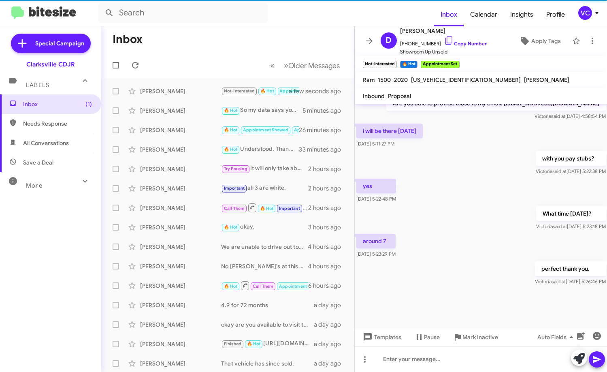
click at [197, 50] on mat-toolbar-row "Inbox" at bounding box center [227, 39] width 253 height 26
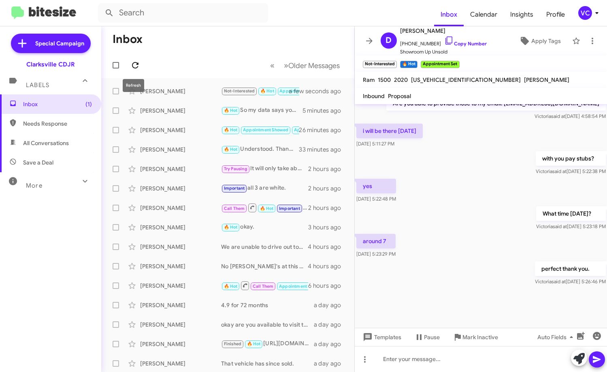
click at [137, 62] on icon at bounding box center [135, 65] width 6 height 6
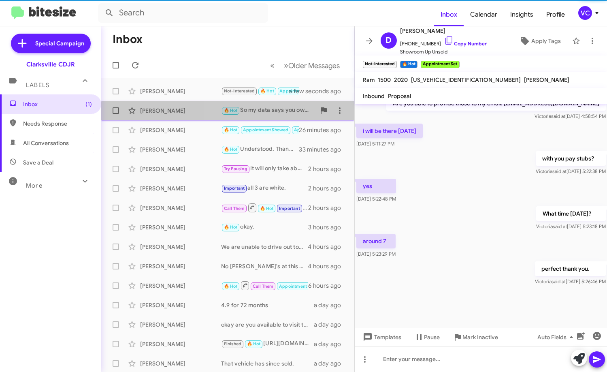
click at [262, 113] on div "🔥 Hot So my data says you owe 42500 and we appraised the vehicle at 30000" at bounding box center [268, 110] width 94 height 9
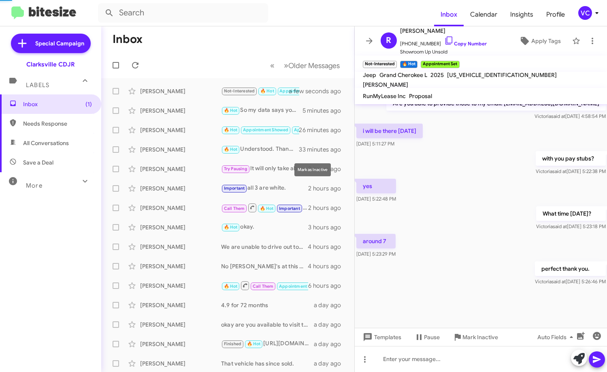
scroll to position [129, 0]
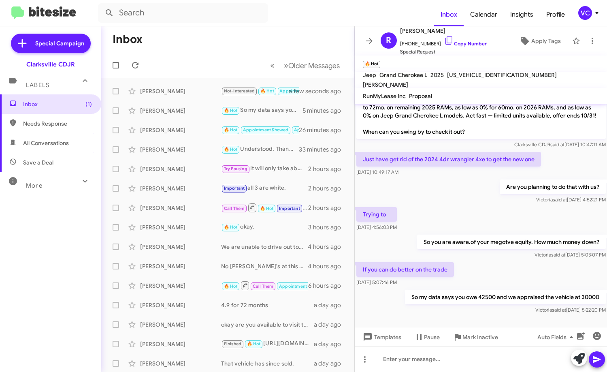
click at [498, 223] on div "Trying to [DATE] 4:56:03 PM" at bounding box center [481, 219] width 253 height 28
click at [498, 290] on p "So my data says you owe 42500 and we appraised the vehicle at 30000" at bounding box center [505, 297] width 201 height 15
click at [483, 187] on div "Are you planning to do that with us? [PERSON_NAME] said at [DATE] 4:52:21 PM" at bounding box center [481, 192] width 253 height 28
click at [222, 40] on mat-toolbar-row "Inbox" at bounding box center [227, 39] width 253 height 26
click at [140, 67] on icon at bounding box center [135, 65] width 10 height 10
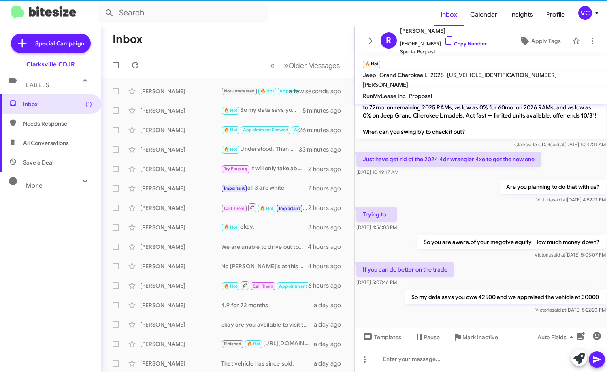
click at [247, 47] on mat-toolbar-row "Inbox" at bounding box center [227, 39] width 253 height 26
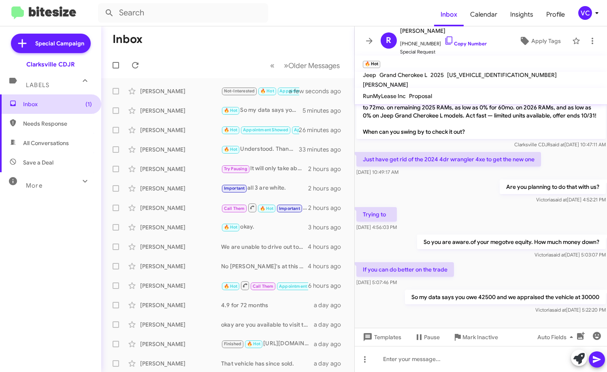
click at [64, 105] on span "Inbox (1)" at bounding box center [57, 104] width 69 height 8
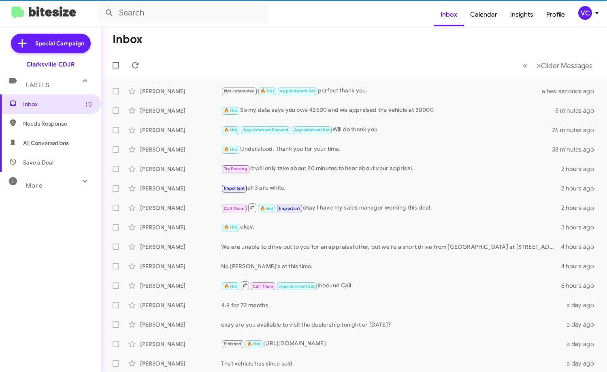
click at [290, 29] on mat-toolbar-row "Inbox" at bounding box center [354, 39] width 506 height 26
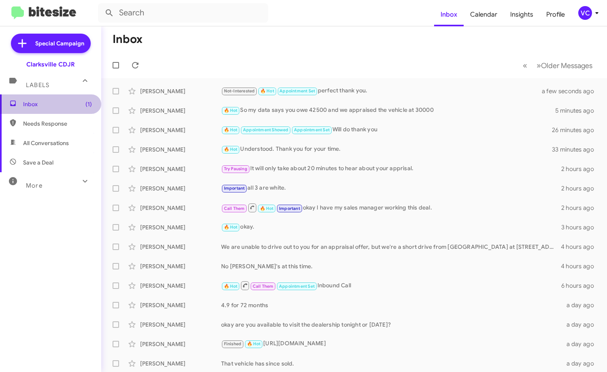
click at [70, 100] on span "Inbox (1)" at bounding box center [50, 103] width 101 height 19
click at [291, 43] on mat-toolbar-row "Inbox" at bounding box center [354, 39] width 506 height 26
click at [363, 39] on mat-toolbar-row "Inbox" at bounding box center [354, 39] width 506 height 26
